Goal: Task Accomplishment & Management: Complete application form

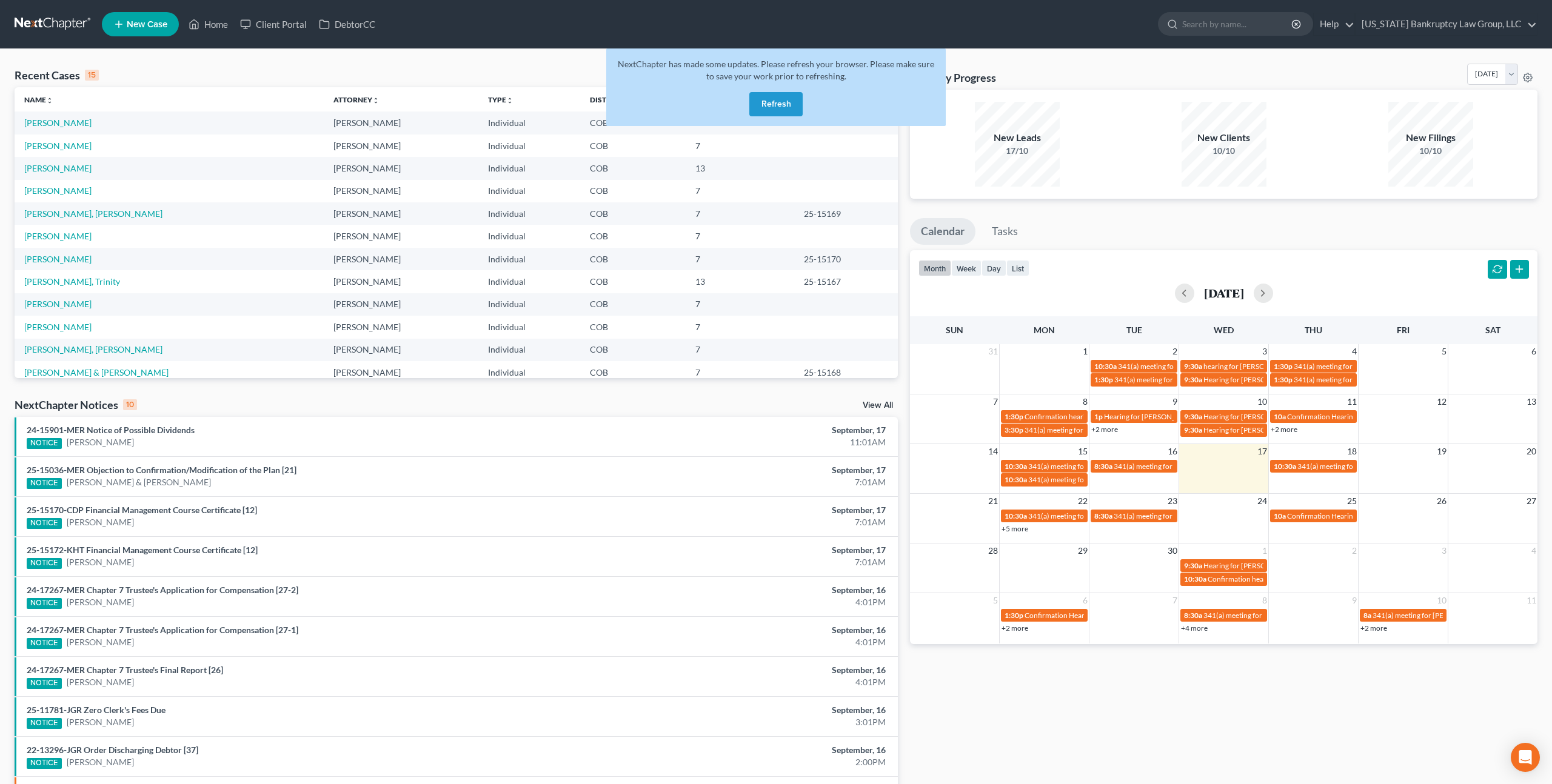
click at [764, 107] on button "Refresh" at bounding box center [776, 103] width 53 height 24
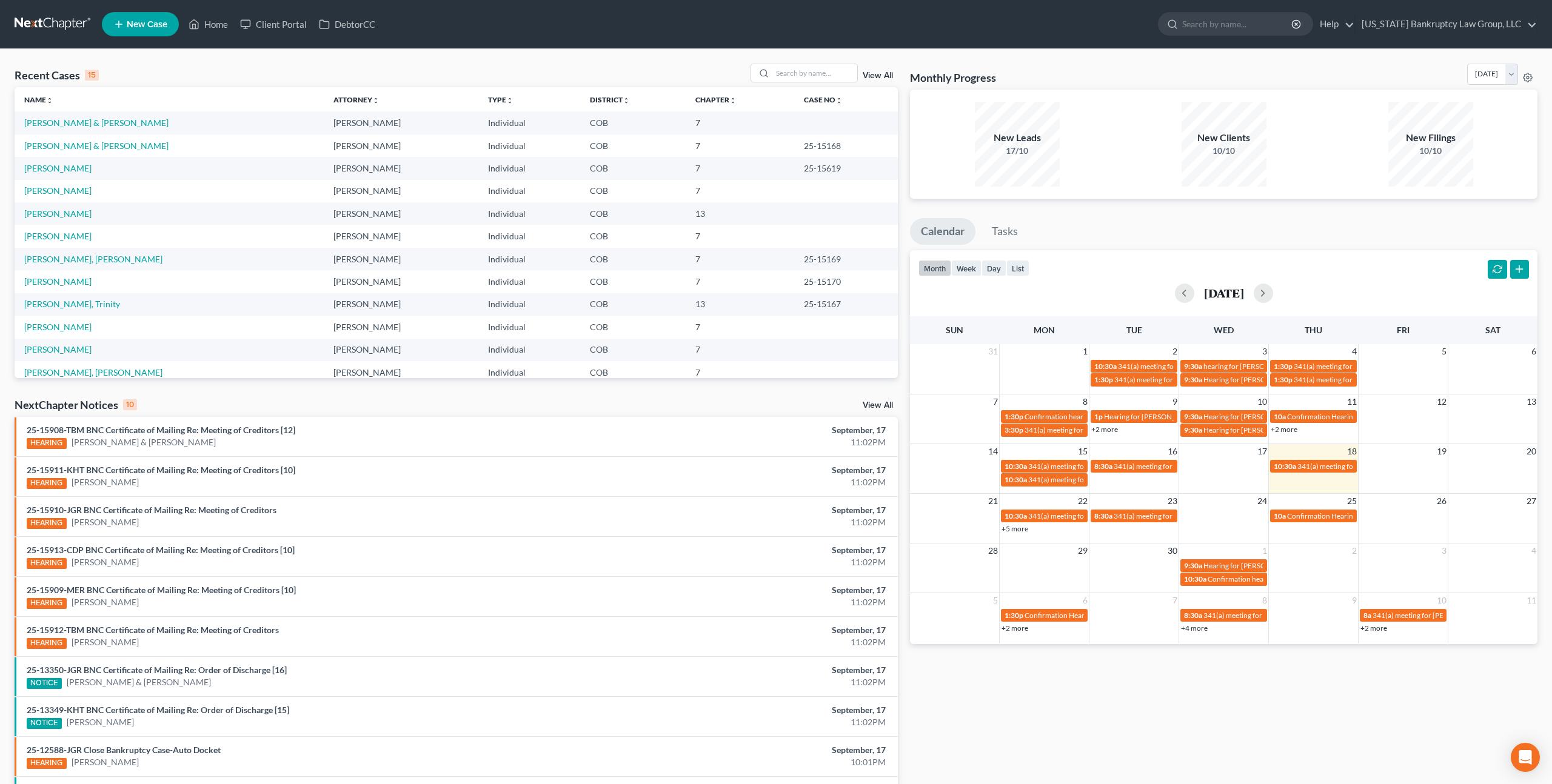
click at [156, 28] on span "New Case" at bounding box center [147, 25] width 41 height 9
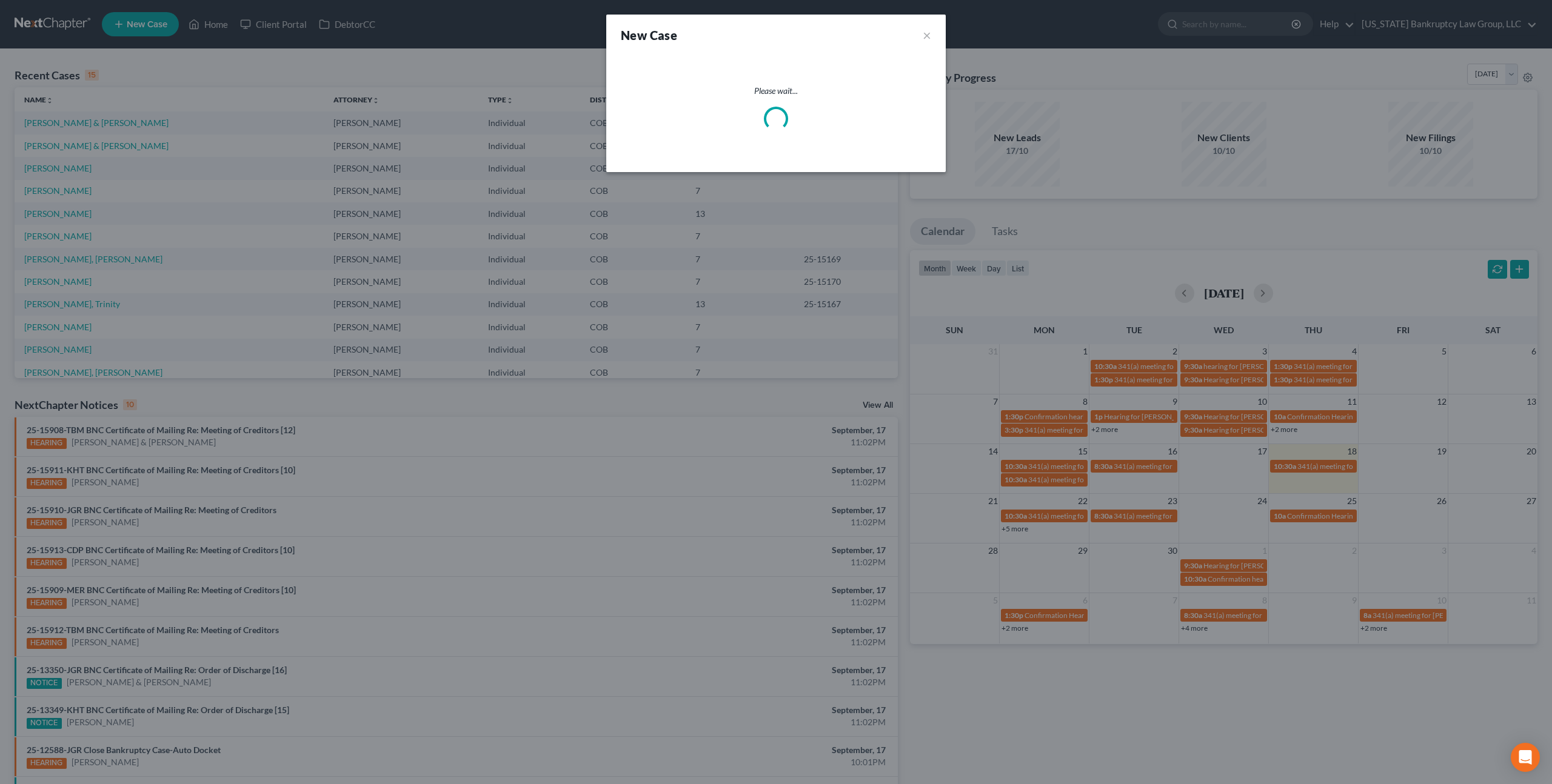
select select "11"
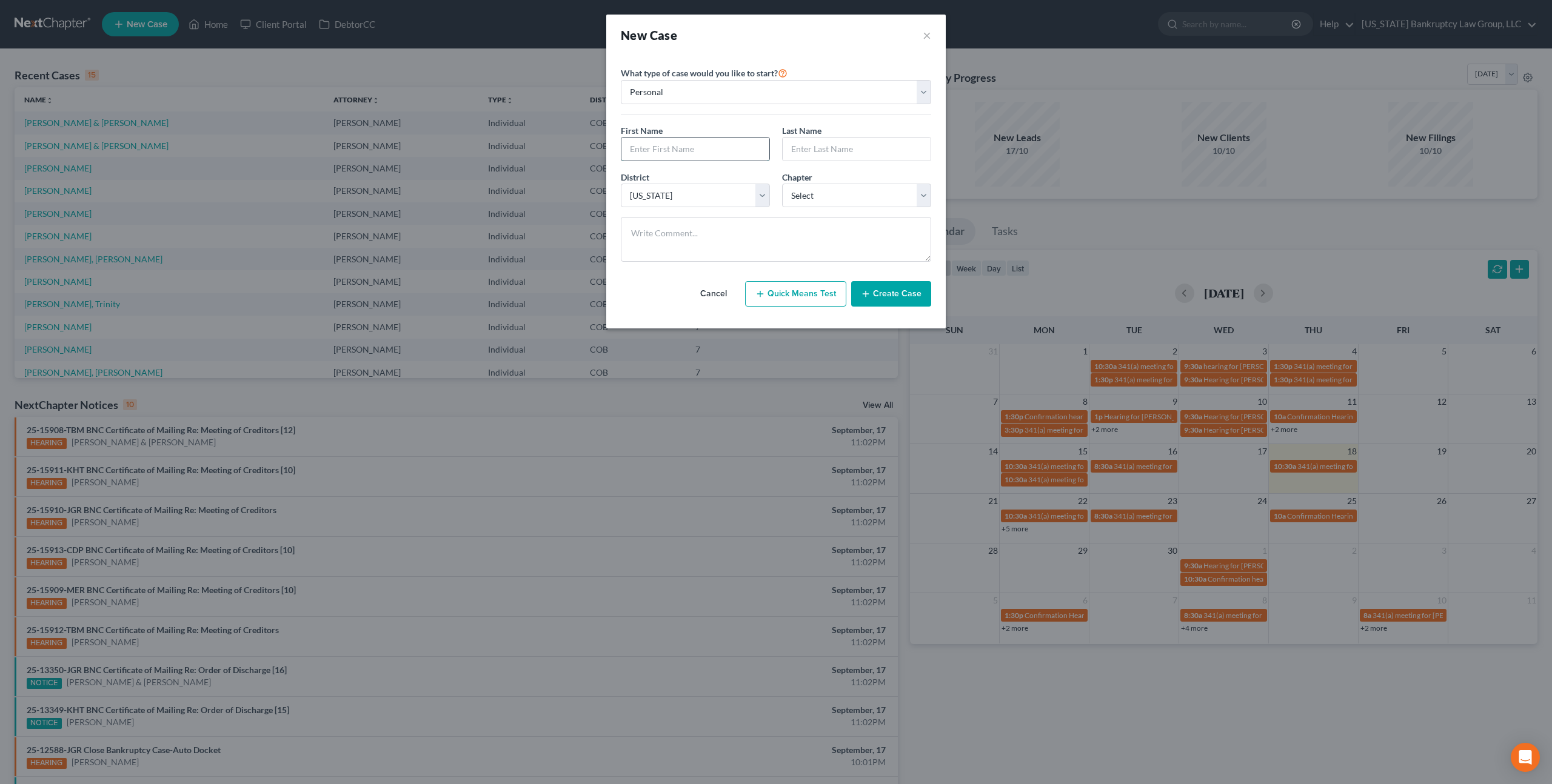
click at [668, 149] on input "text" at bounding box center [695, 149] width 148 height 23
type input "[PERSON_NAME]"
type input "Scott"
click at [815, 198] on select "Select 7 11 12 13" at bounding box center [856, 195] width 149 height 24
select select "0"
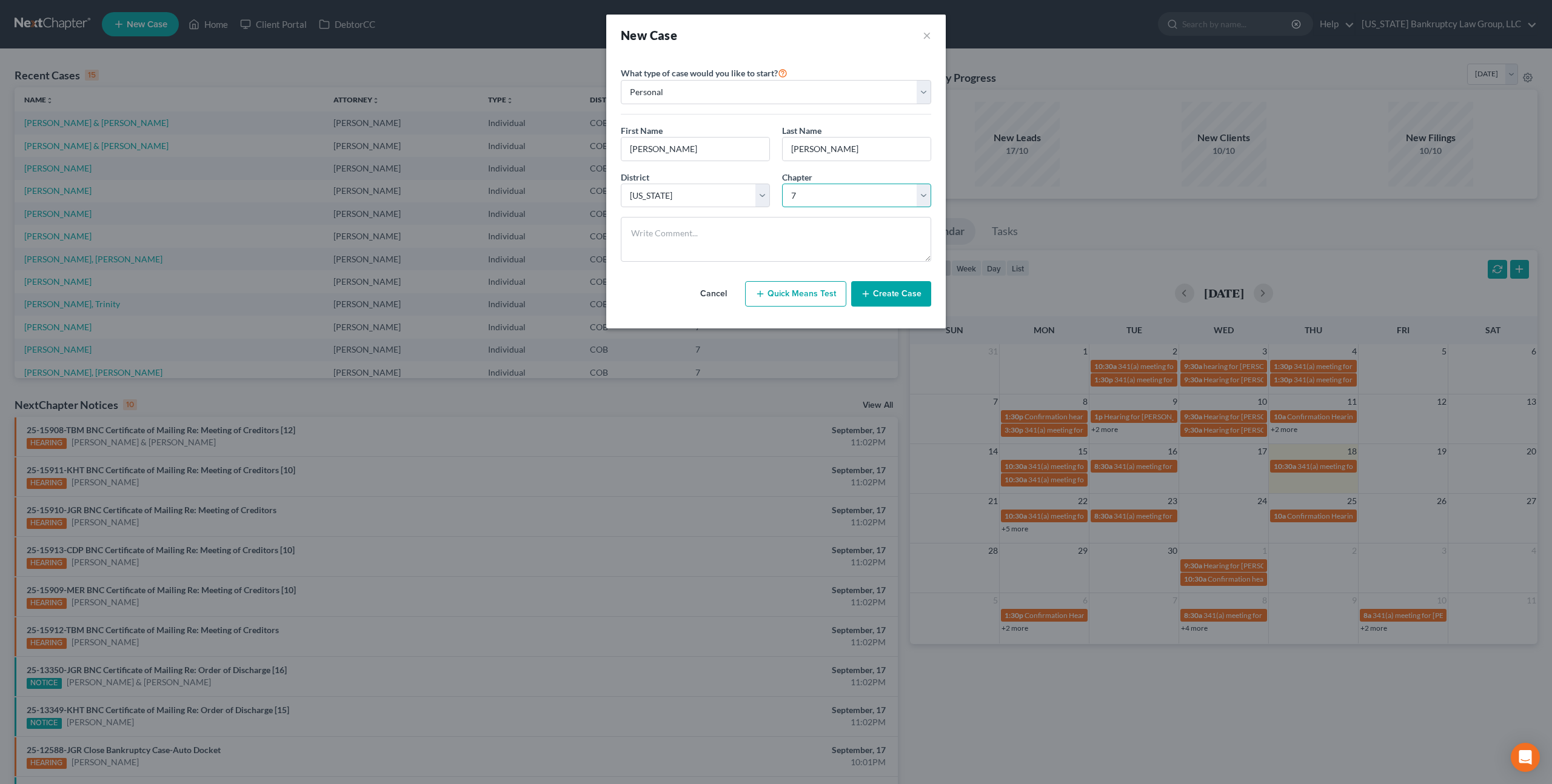
click at [782, 184] on select "Select 7 11 12 13" at bounding box center [856, 195] width 149 height 24
click at [876, 298] on button "Create Case" at bounding box center [891, 294] width 80 height 25
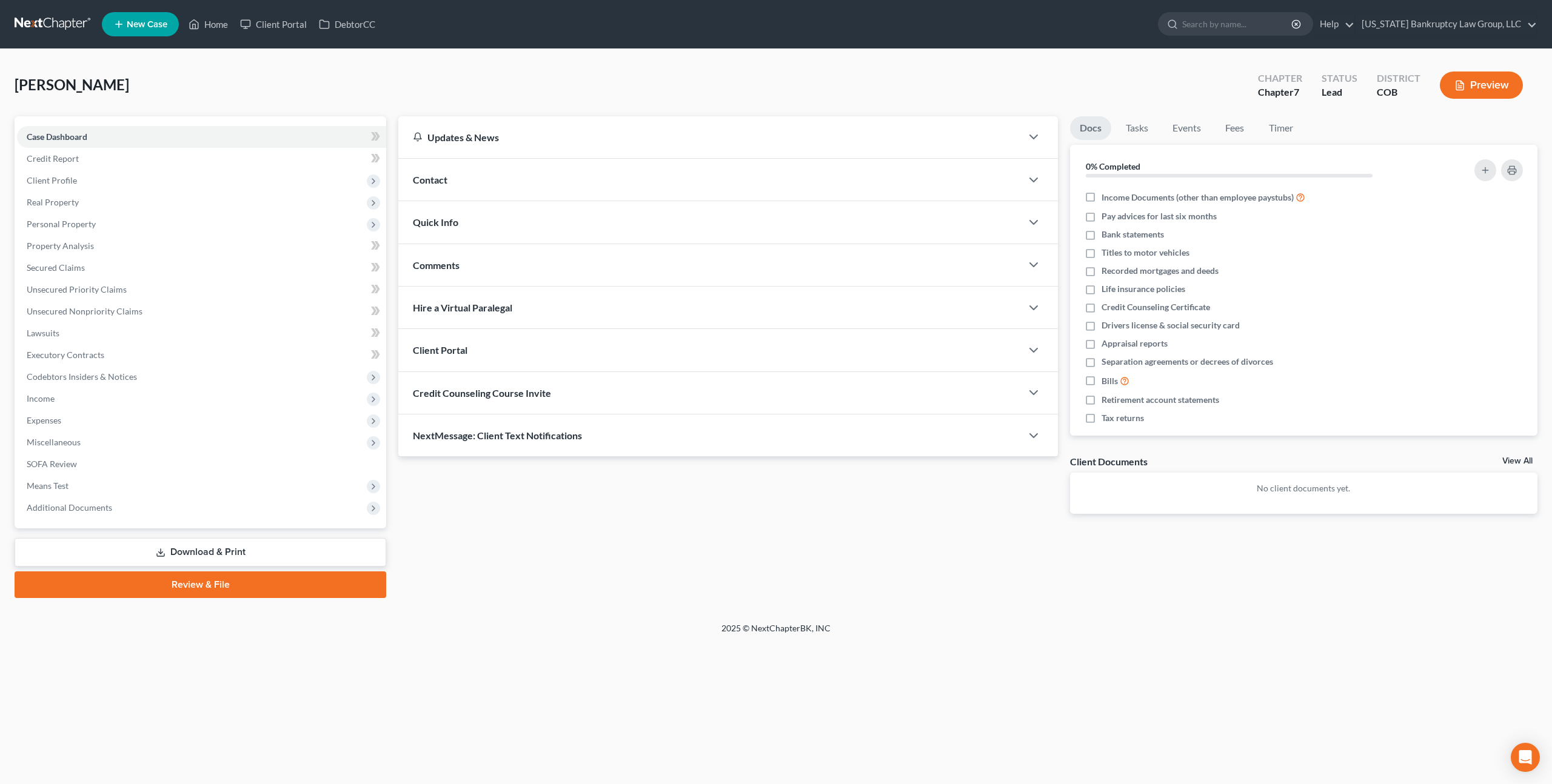
click at [489, 347] on div "Client Portal" at bounding box center [709, 350] width 623 height 42
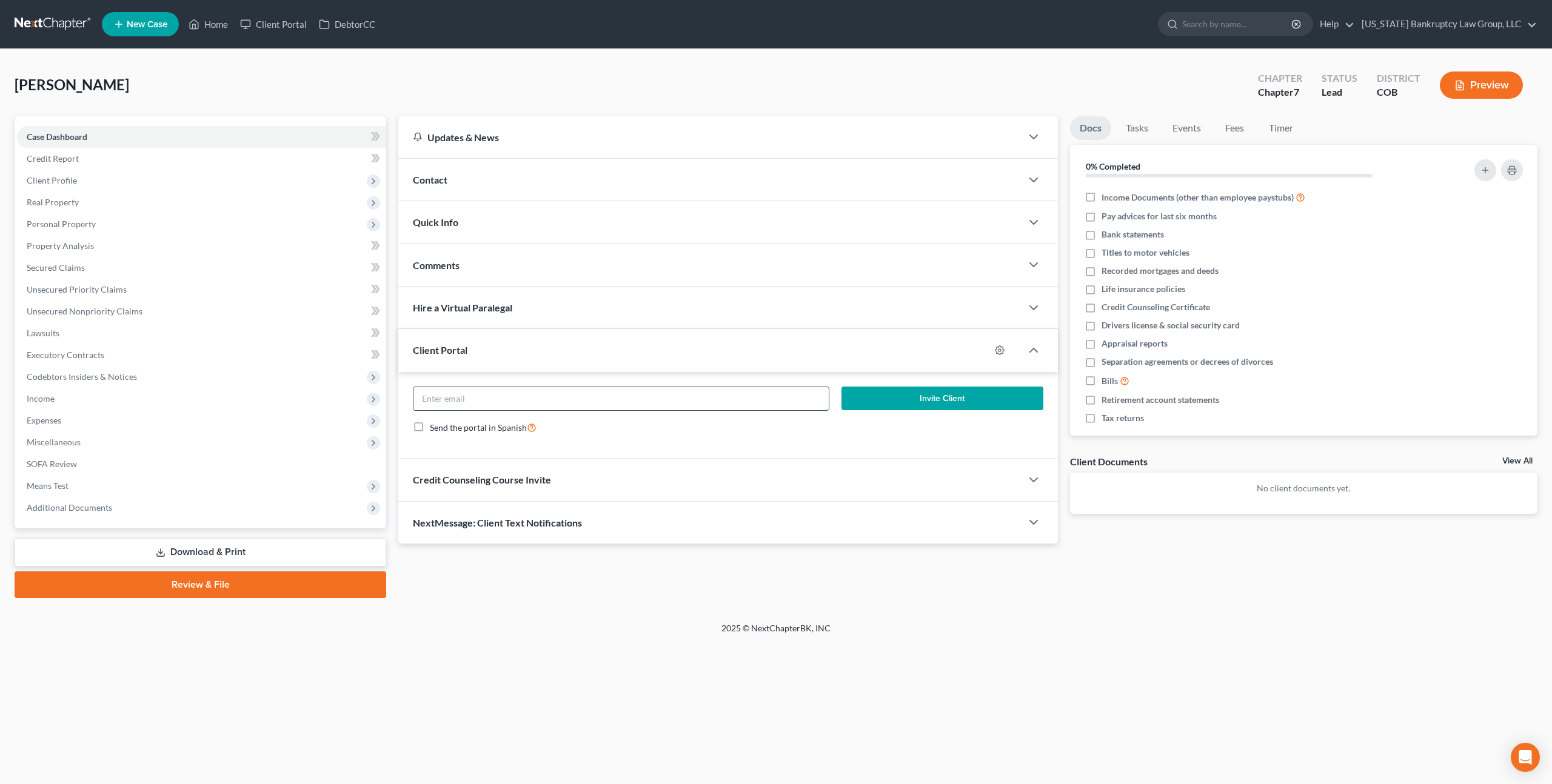
click at [512, 402] on input "email" at bounding box center [621, 399] width 416 height 23
paste input "steve@scott.us.com"
type input "steve@scott.us.com"
click at [854, 402] on button "Invite Client" at bounding box center [942, 398] width 202 height 24
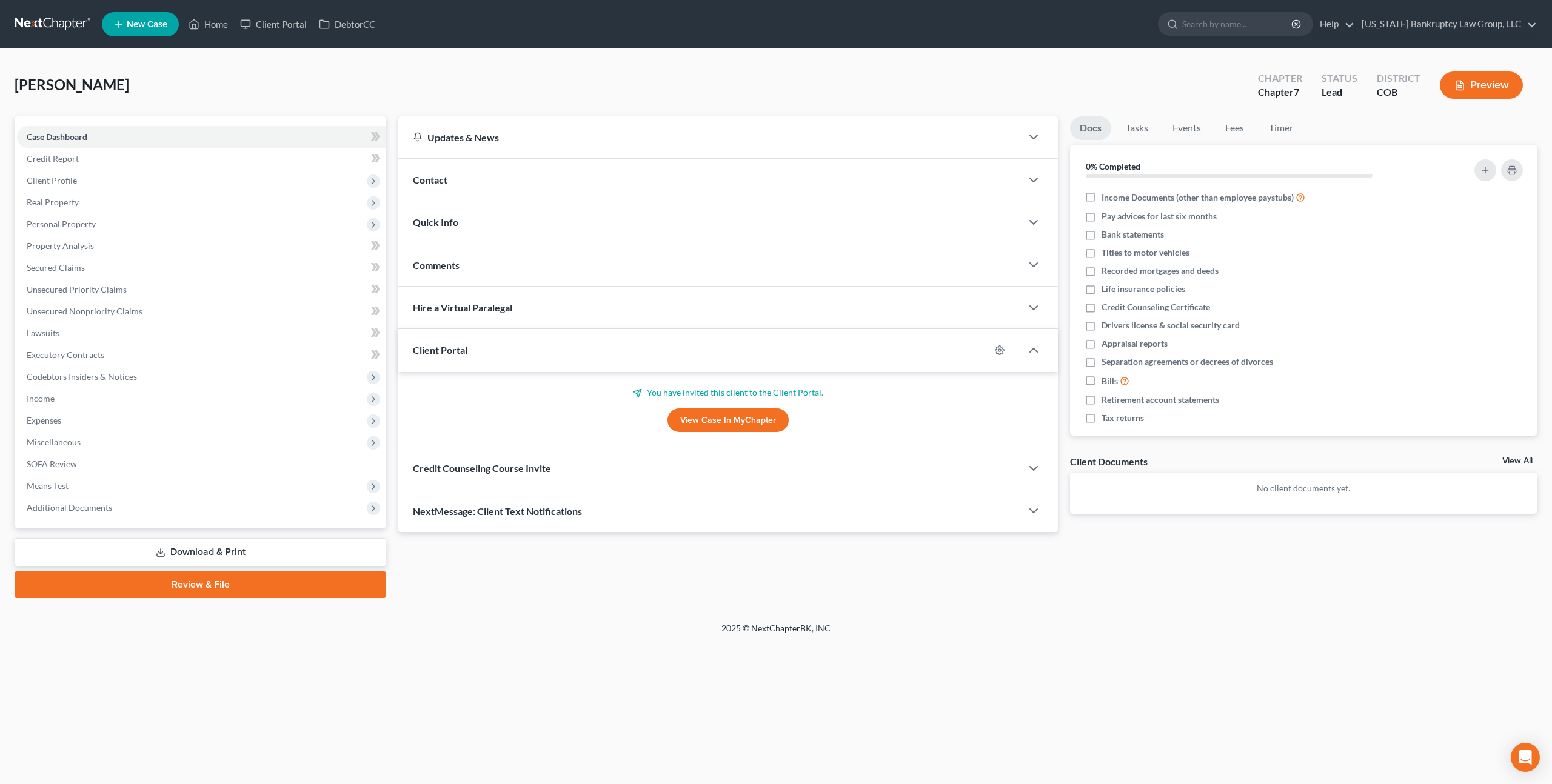
click at [547, 474] on div "Credit Counseling Course Invite" at bounding box center [709, 468] width 623 height 42
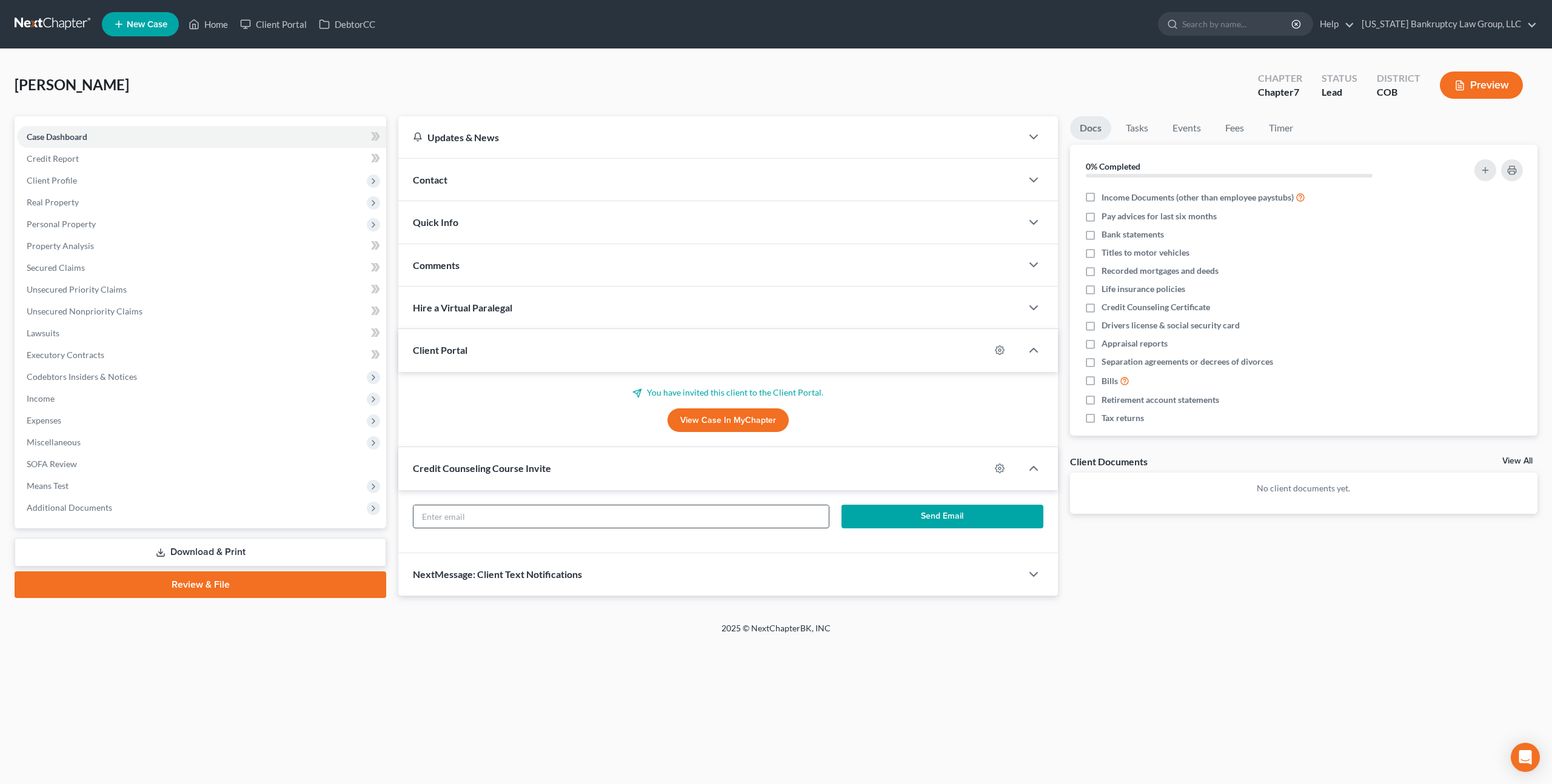
click at [552, 516] on input "text" at bounding box center [621, 517] width 416 height 23
paste input "steve@scott.us.com"
type input "steve@scott.us.com"
click at [900, 520] on button "Send Email" at bounding box center [942, 516] width 202 height 24
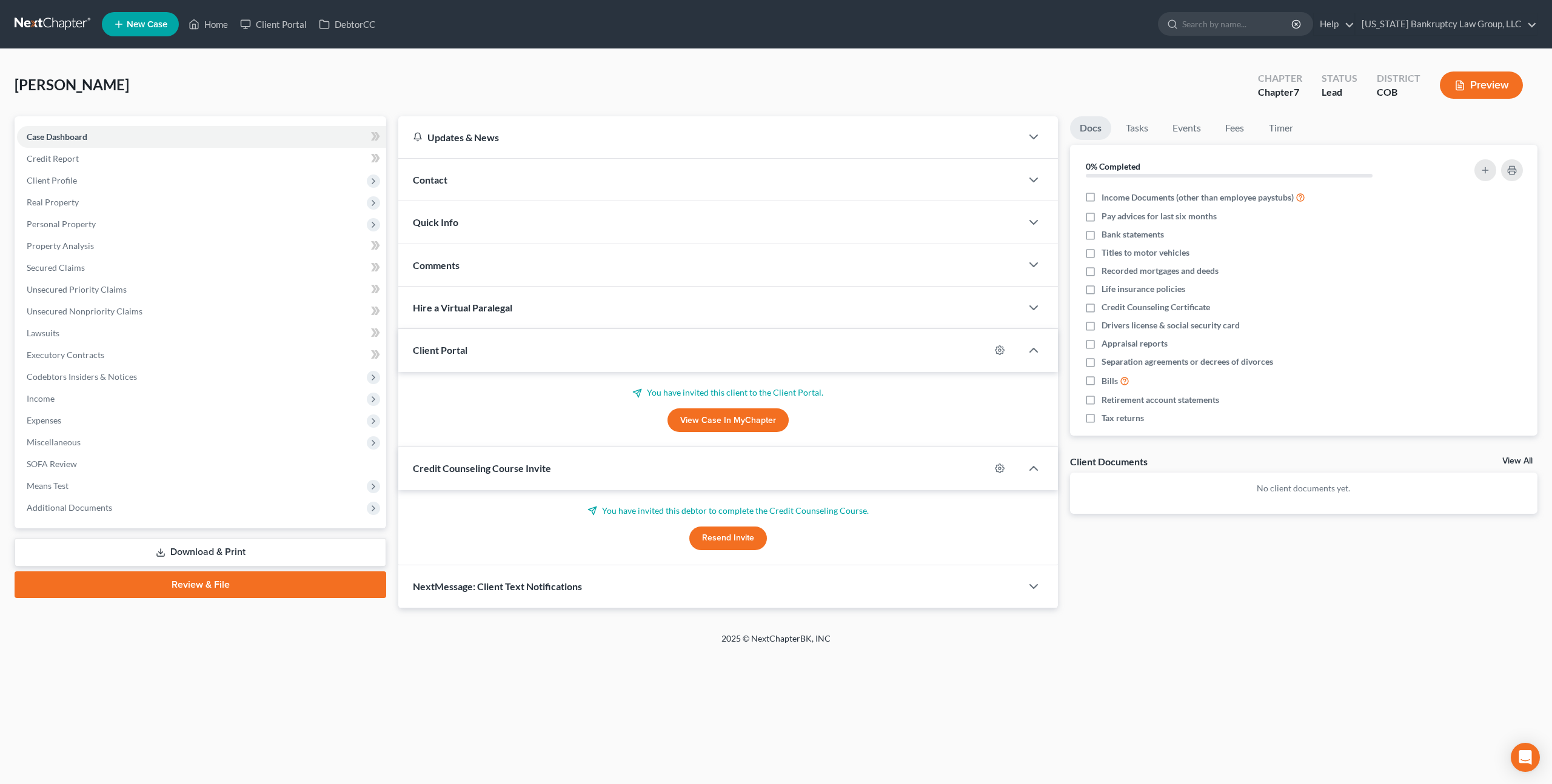
click at [501, 195] on div "Contact" at bounding box center [709, 179] width 623 height 42
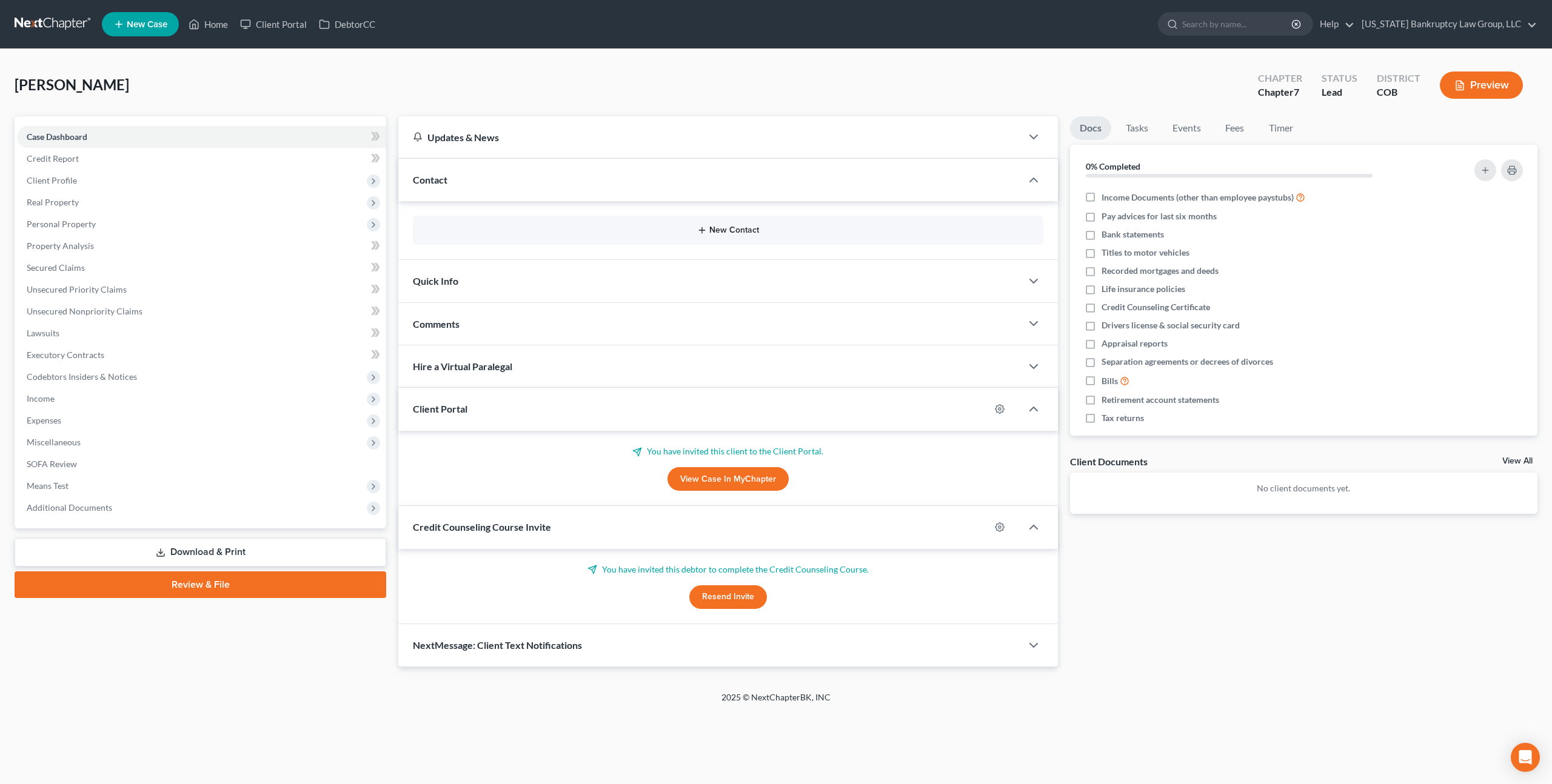
click at [720, 227] on button "New Contact" at bounding box center [728, 230] width 611 height 10
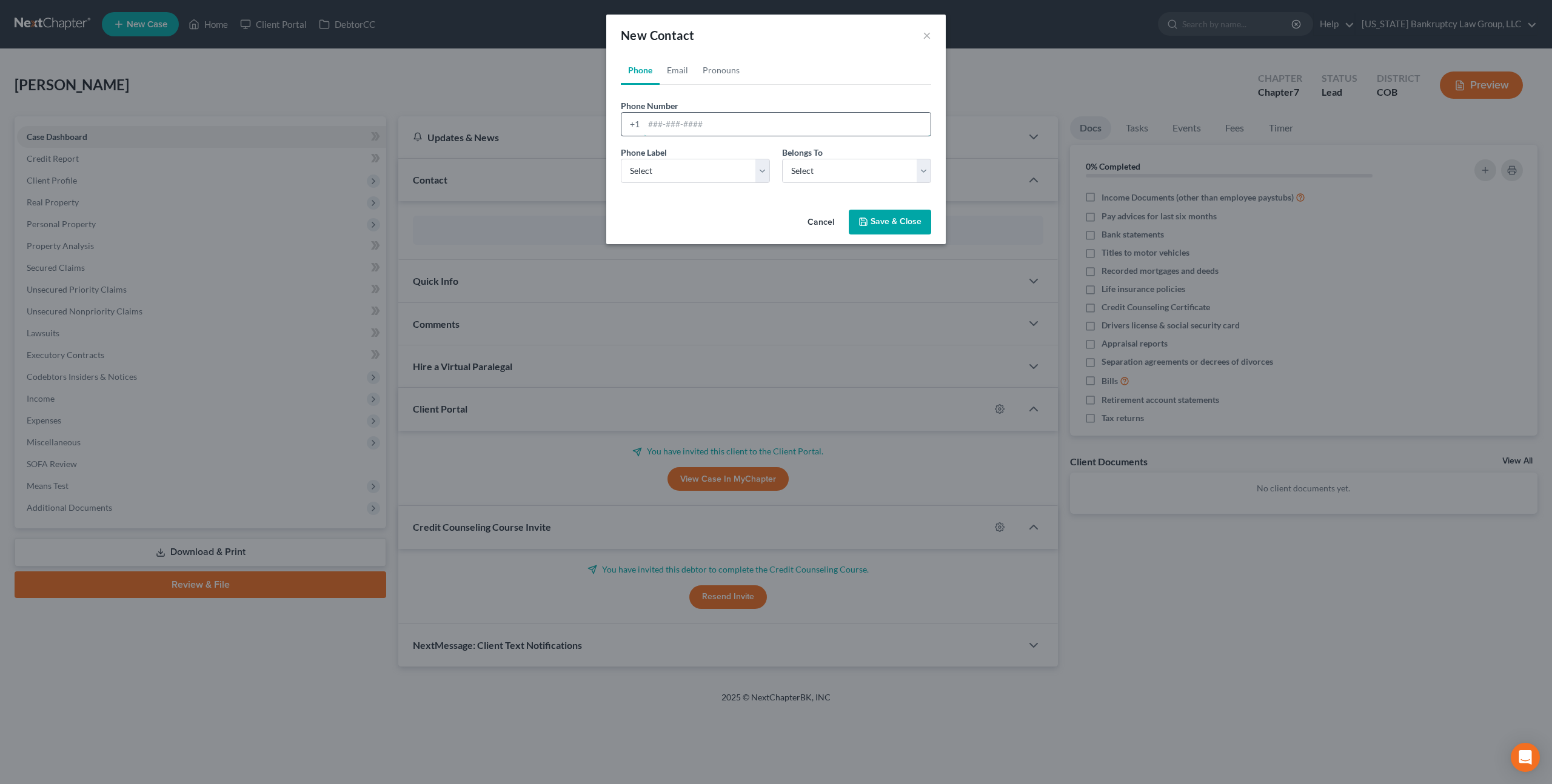
click at [694, 126] on input "tel" at bounding box center [787, 124] width 287 height 23
paste input "(720) 352-5656"
type input "(720) 352-5656"
click at [871, 224] on button "Save & Close" at bounding box center [889, 222] width 82 height 25
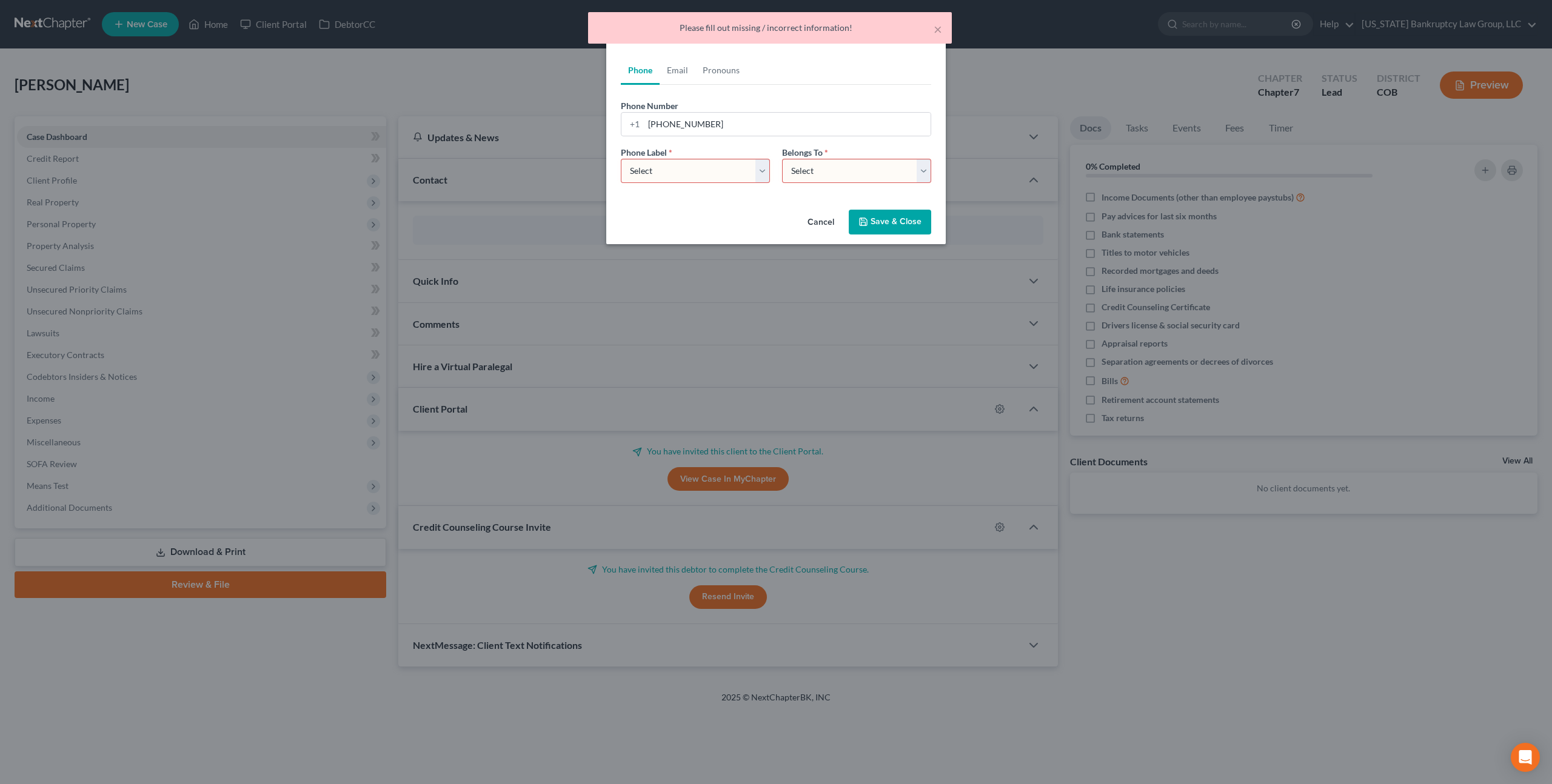
click at [723, 174] on select "Select Mobile Home Work Other" at bounding box center [695, 170] width 149 height 24
select select "0"
click at [621, 158] on select "Select Mobile Home Work Other" at bounding box center [695, 170] width 149 height 24
click at [786, 175] on select "Select Client Other" at bounding box center [856, 170] width 149 height 24
select select "0"
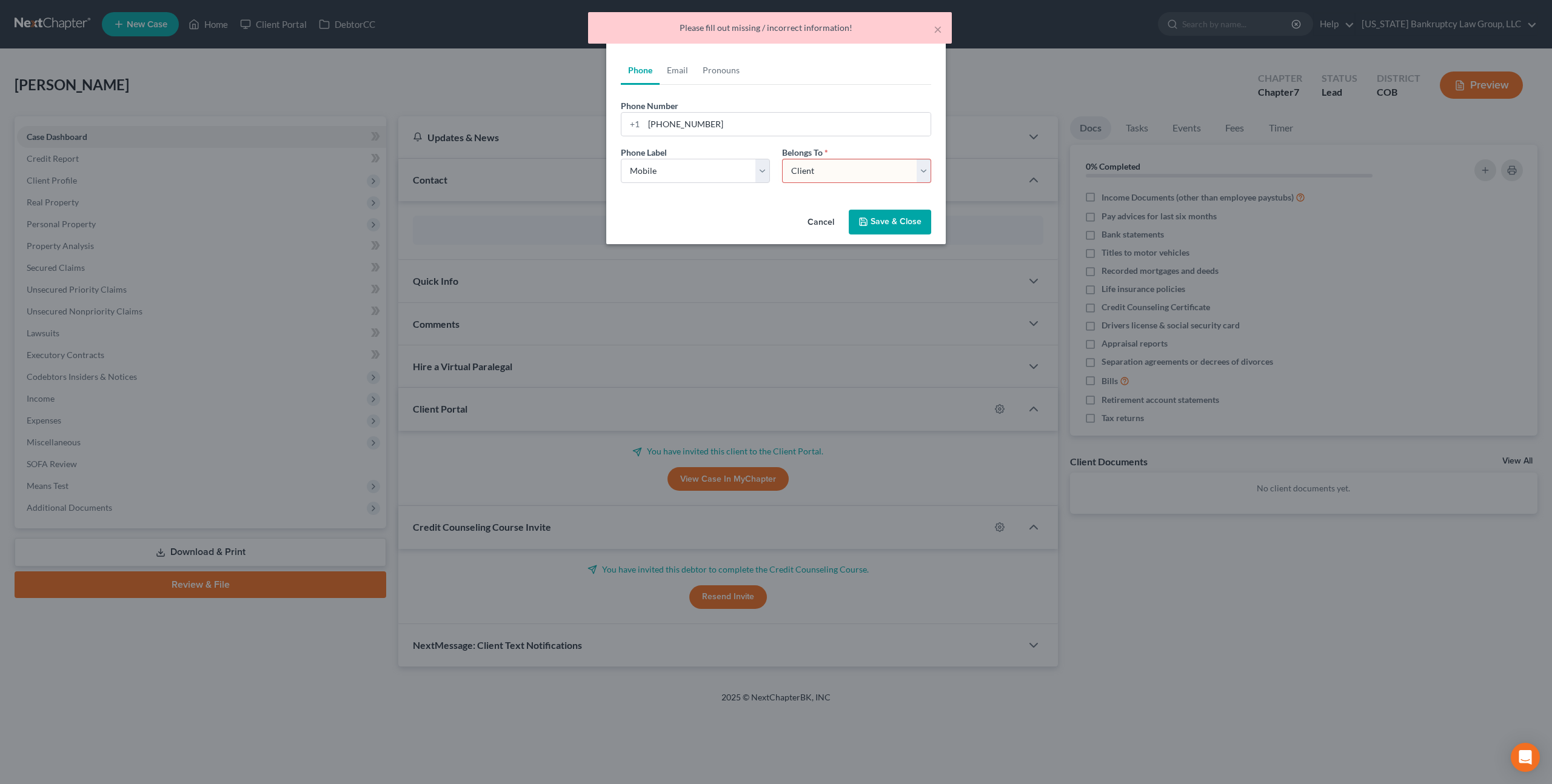
click at [782, 158] on select "Select Client Other" at bounding box center [856, 170] width 149 height 24
click at [871, 222] on button "Save & Close" at bounding box center [889, 222] width 82 height 25
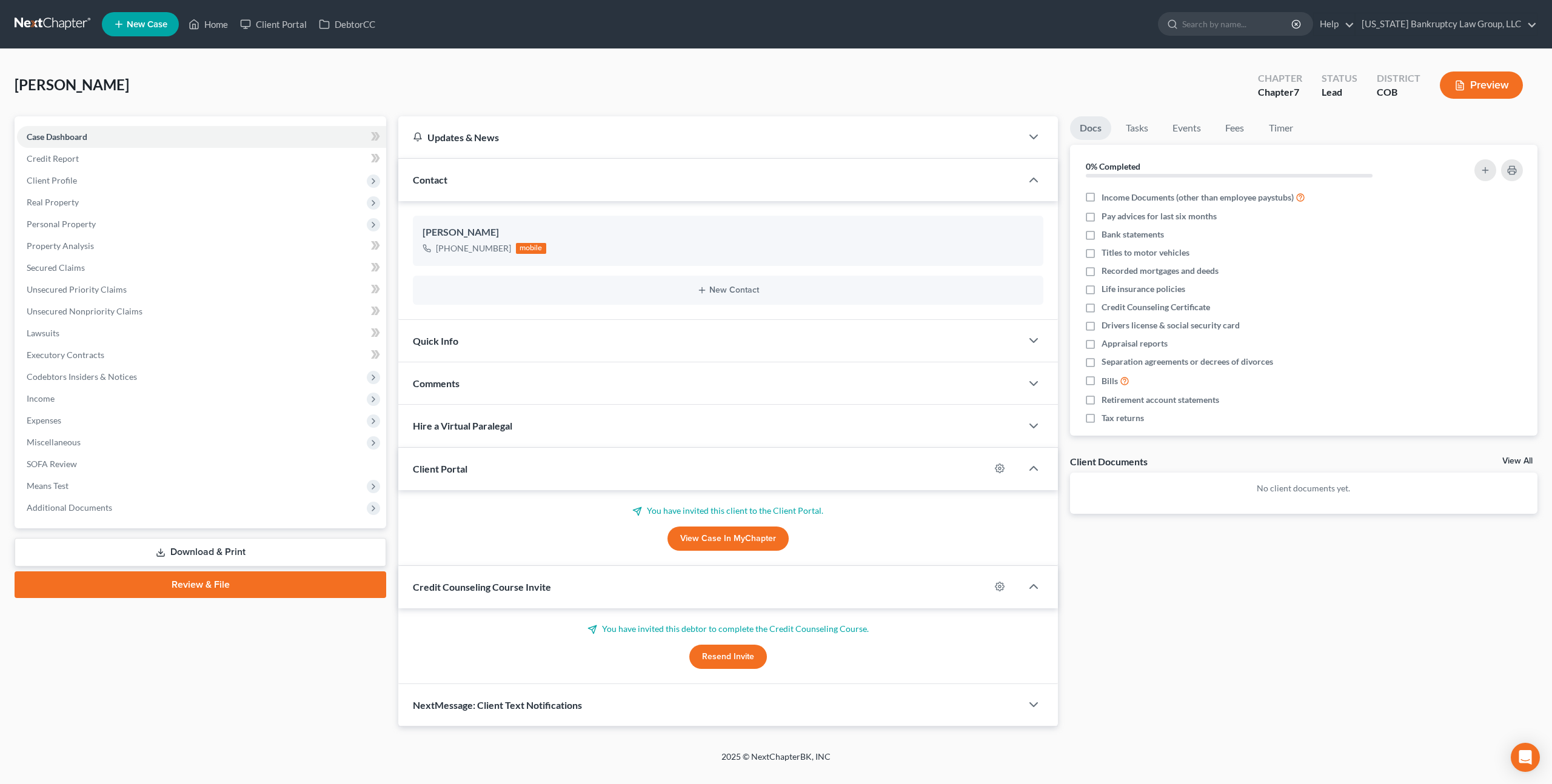
click at [54, 25] on link at bounding box center [53, 25] width 78 height 22
